Goal: Information Seeking & Learning: Learn about a topic

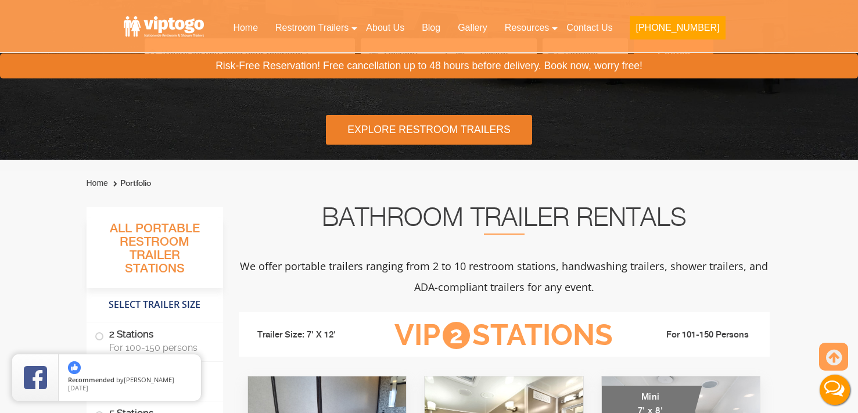
scroll to position [272, 0]
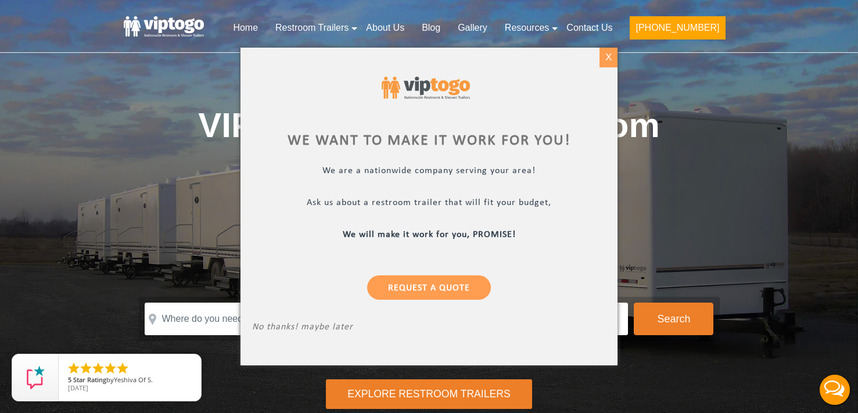
click at [609, 58] on div "X" at bounding box center [609, 58] width 18 height 20
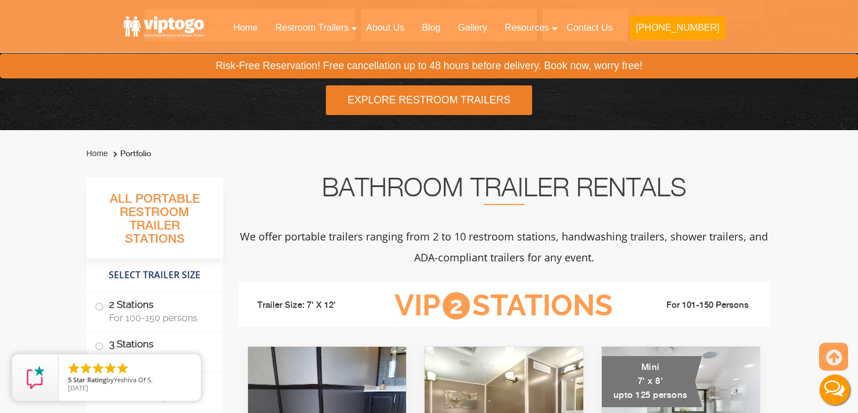
scroll to position [298, 0]
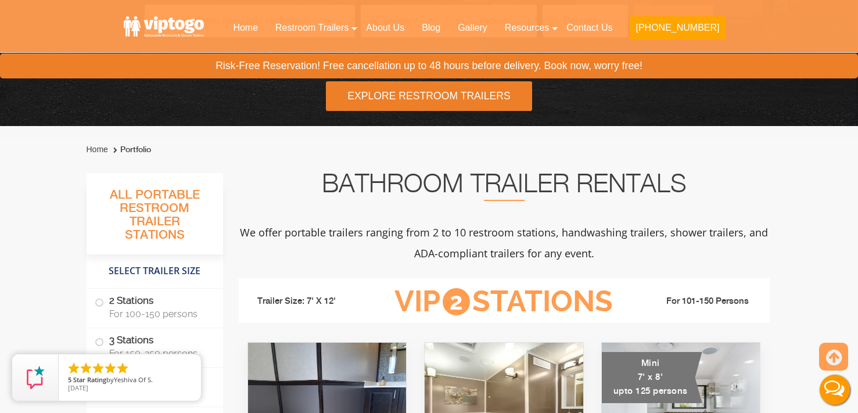
click at [470, 102] on div "Explore Restroom Trailers" at bounding box center [429, 96] width 206 height 30
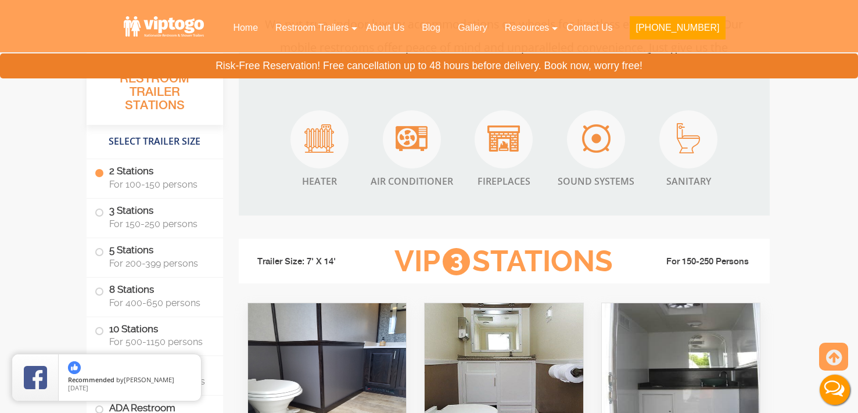
scroll to position [1112, 0]
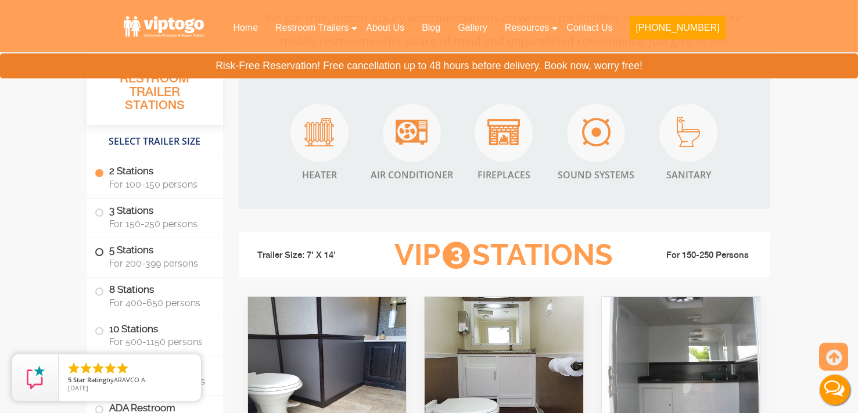
click at [98, 252] on span at bounding box center [99, 252] width 5 height 5
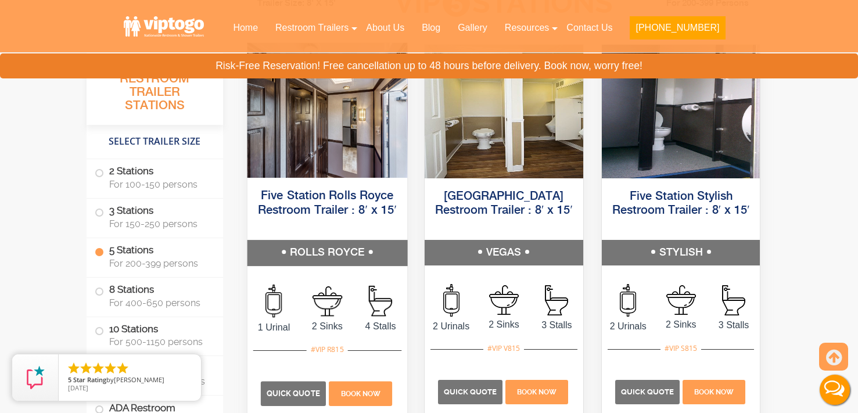
scroll to position [1826, 0]
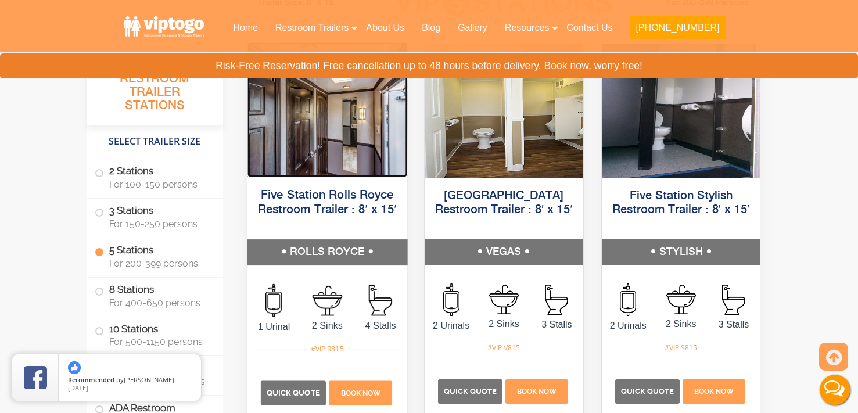
click at [342, 173] on img at bounding box center [327, 109] width 160 height 135
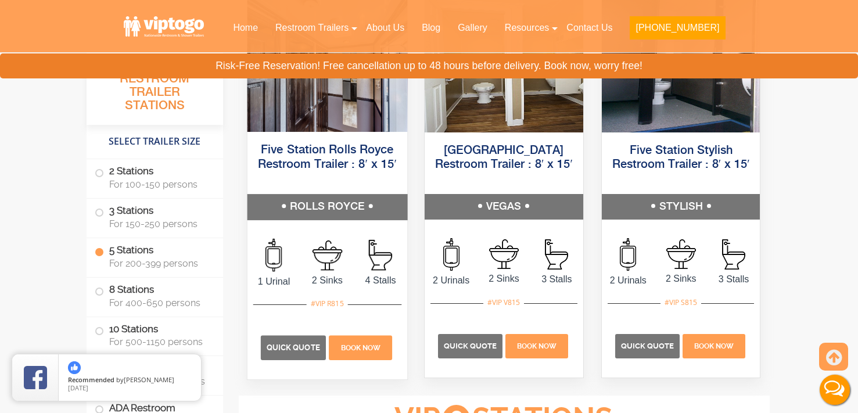
scroll to position [1801, 0]
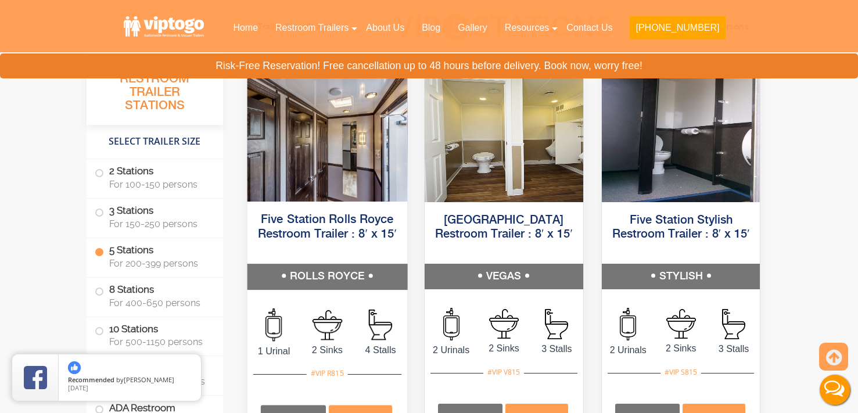
click at [310, 212] on h5 "Five Station Rolls Royce Restroom Trailer : 8′ x 15′" at bounding box center [327, 234] width 160 height 59
click at [317, 216] on link "Five Station Rolls Royce Restroom Trailer : 8′ x 15′" at bounding box center [326, 227] width 139 height 26
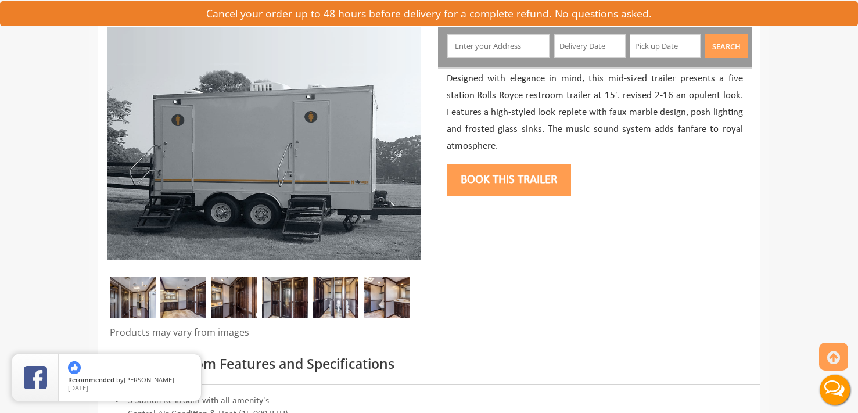
scroll to position [155, 0]
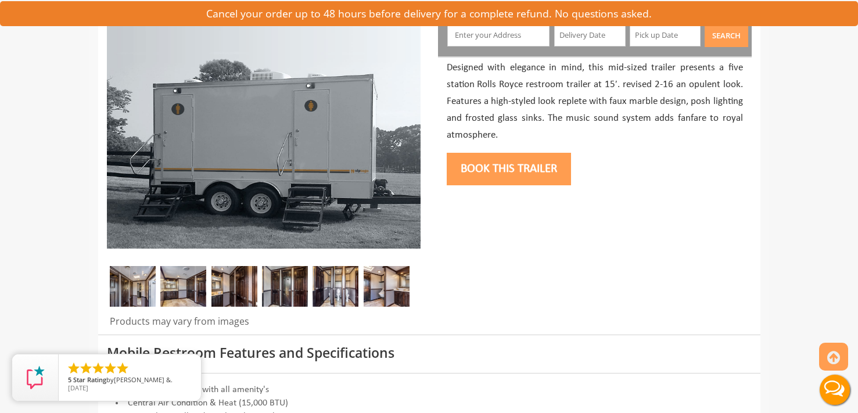
click at [137, 288] on img at bounding box center [133, 286] width 46 height 41
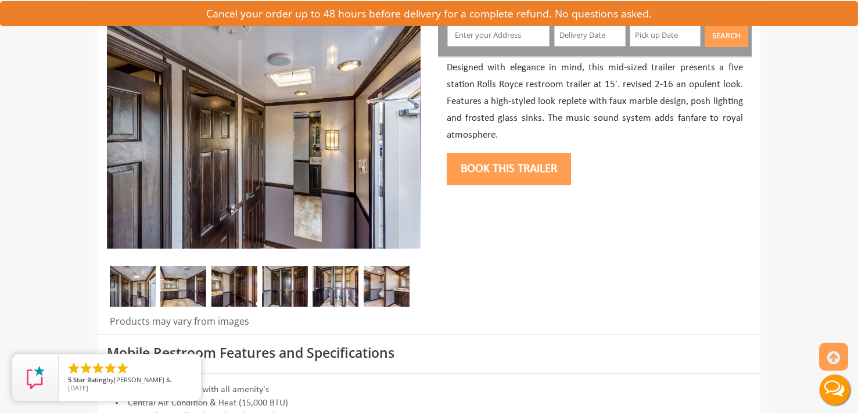
click at [199, 284] on img at bounding box center [183, 286] width 46 height 41
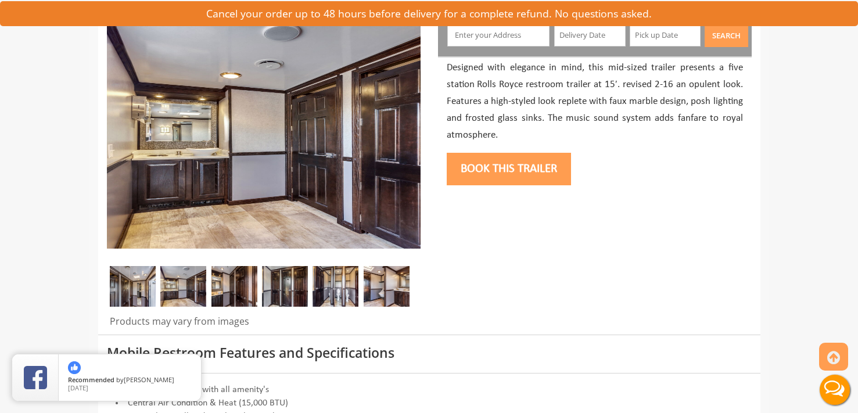
click at [137, 286] on img at bounding box center [133, 286] width 46 height 41
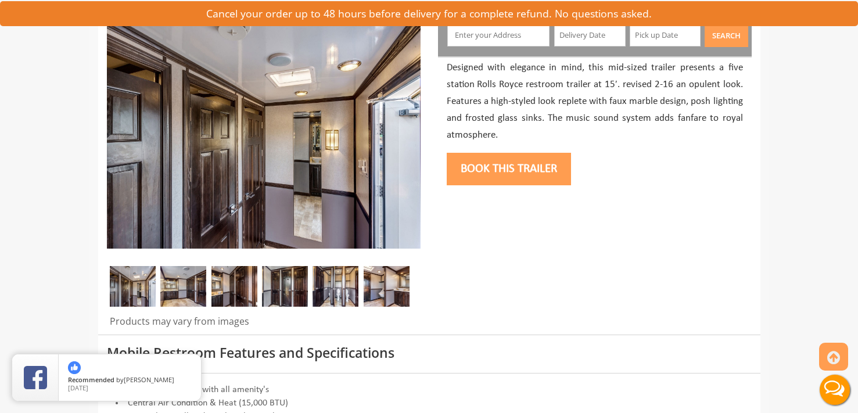
click at [363, 282] on div at bounding box center [264, 289] width 314 height 46
click at [368, 282] on img at bounding box center [387, 286] width 46 height 41
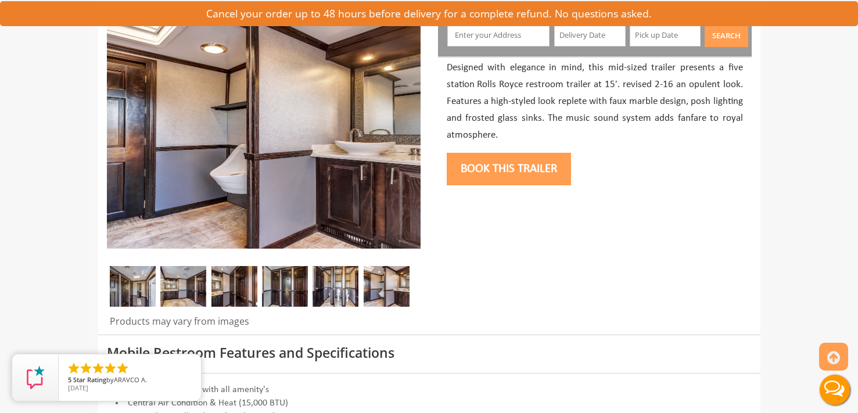
click at [336, 283] on img at bounding box center [336, 286] width 46 height 41
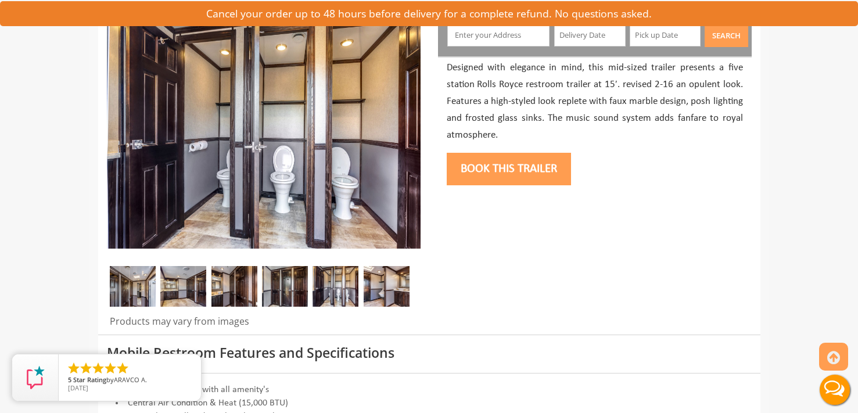
click at [291, 283] on img at bounding box center [285, 286] width 46 height 41
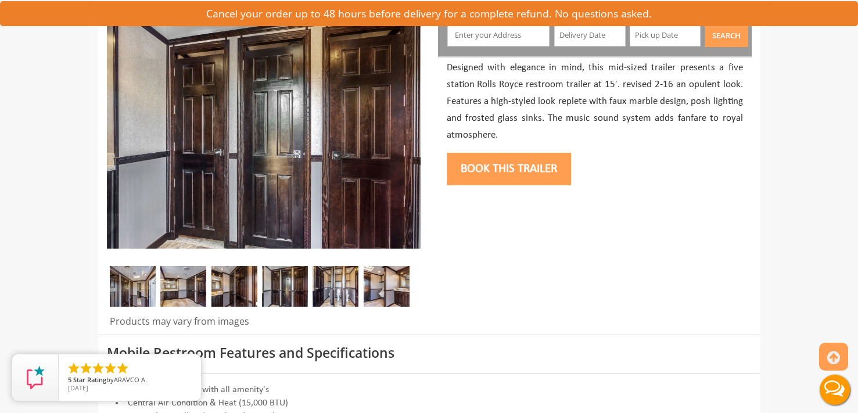
click at [147, 285] on img at bounding box center [133, 286] width 46 height 41
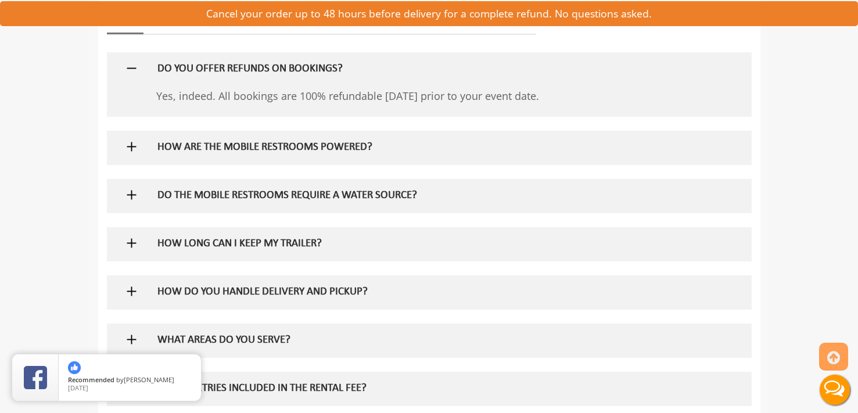
scroll to position [797, 0]
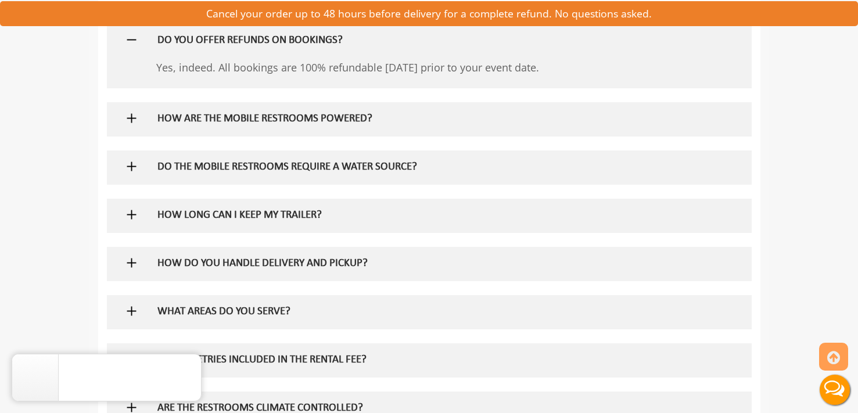
click at [290, 163] on h5 "DO THE MOBILE RESTROOMS REQUIRE A WATER SOURCE?" at bounding box center [410, 168] width 506 height 12
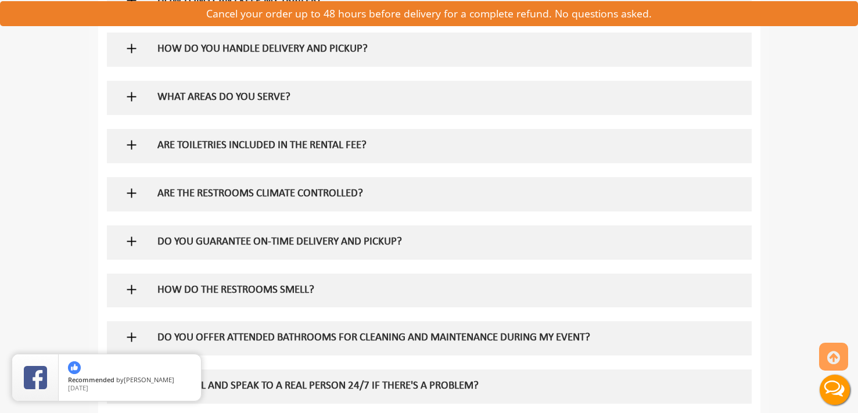
scroll to position [1087, 0]
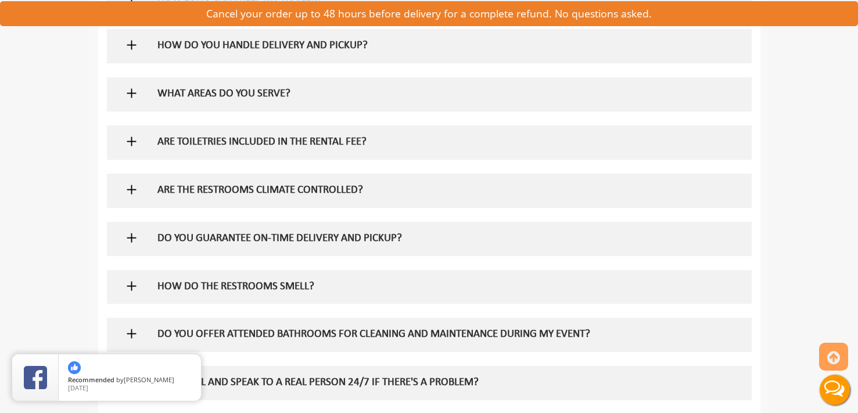
click at [284, 144] on h5 "ARE TOILETRIES INCLUDED IN THE RENTAL FEE?" at bounding box center [410, 143] width 506 height 12
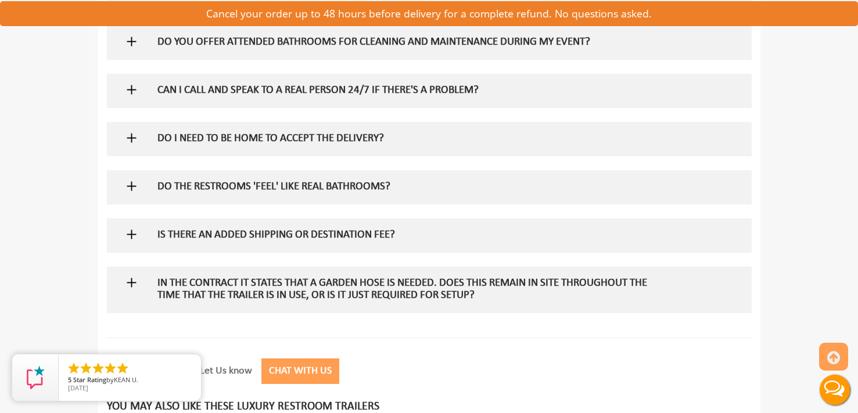
scroll to position [1432, 0]
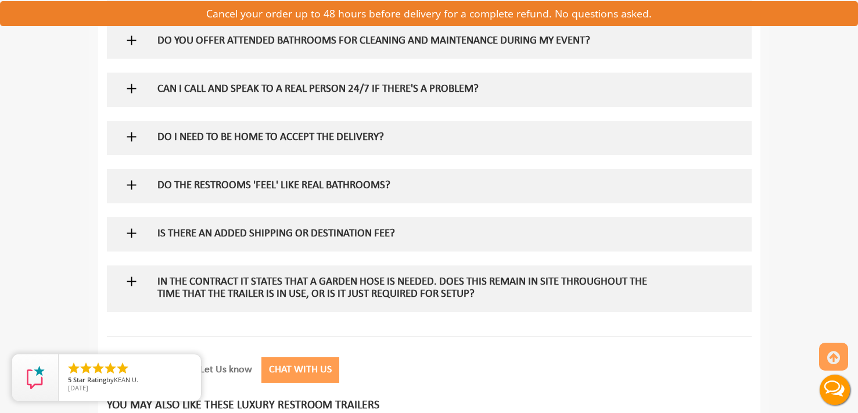
click at [284, 144] on h5 "DO I NEED TO BE HOME TO ACCEPT THE DELIVERY?" at bounding box center [410, 138] width 506 height 12
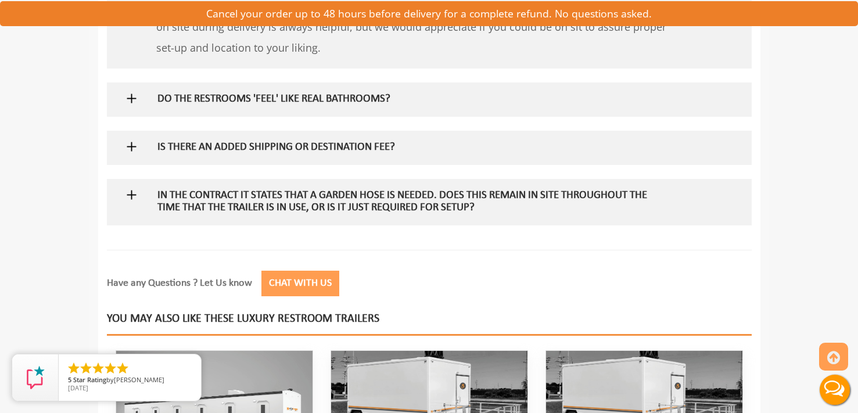
scroll to position [1596, 0]
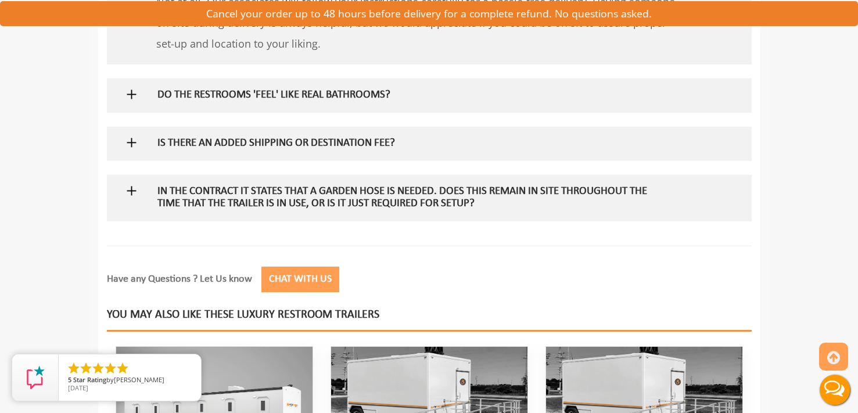
click at [296, 192] on h5 "In the contract it states that a garden hose is needed. Does this remain in sit…" at bounding box center [410, 198] width 506 height 24
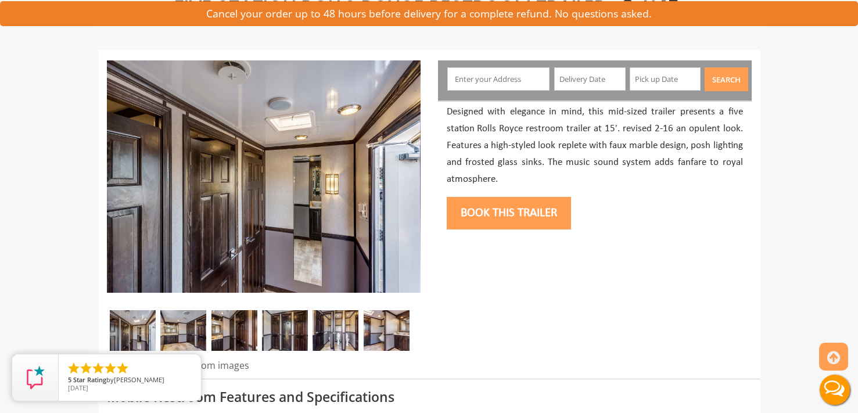
scroll to position [0, 0]
